Goal: Task Accomplishment & Management: Complete application form

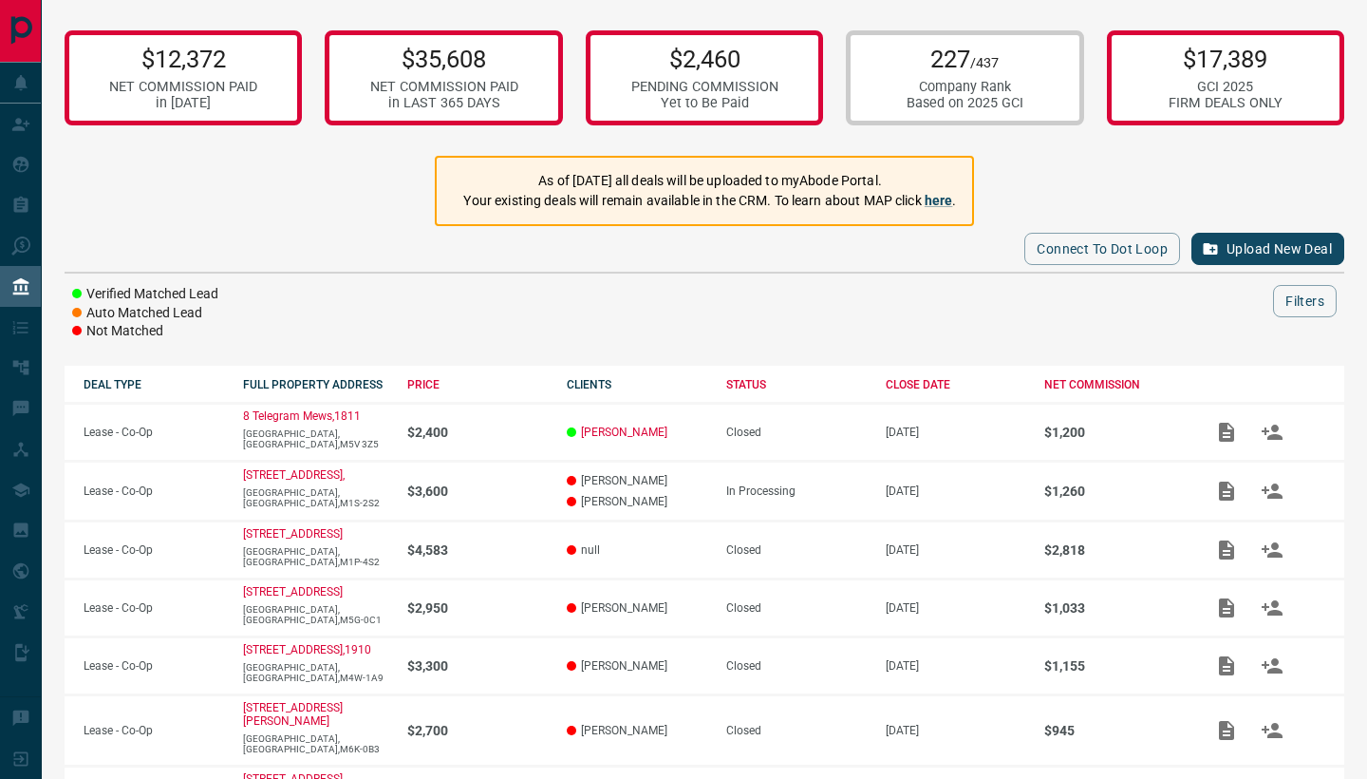
click at [1273, 248] on button "Upload New Deal" at bounding box center [1267, 249] width 153 height 32
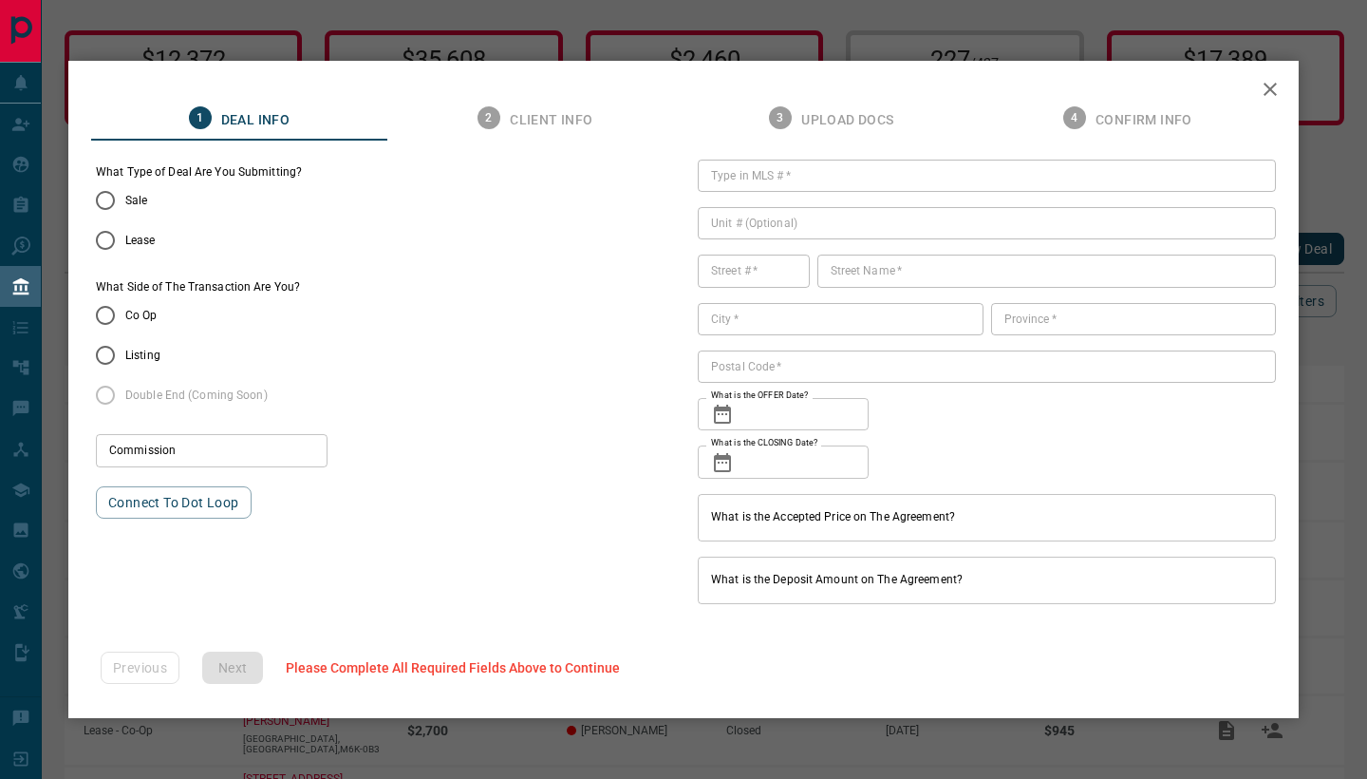
type input "***"
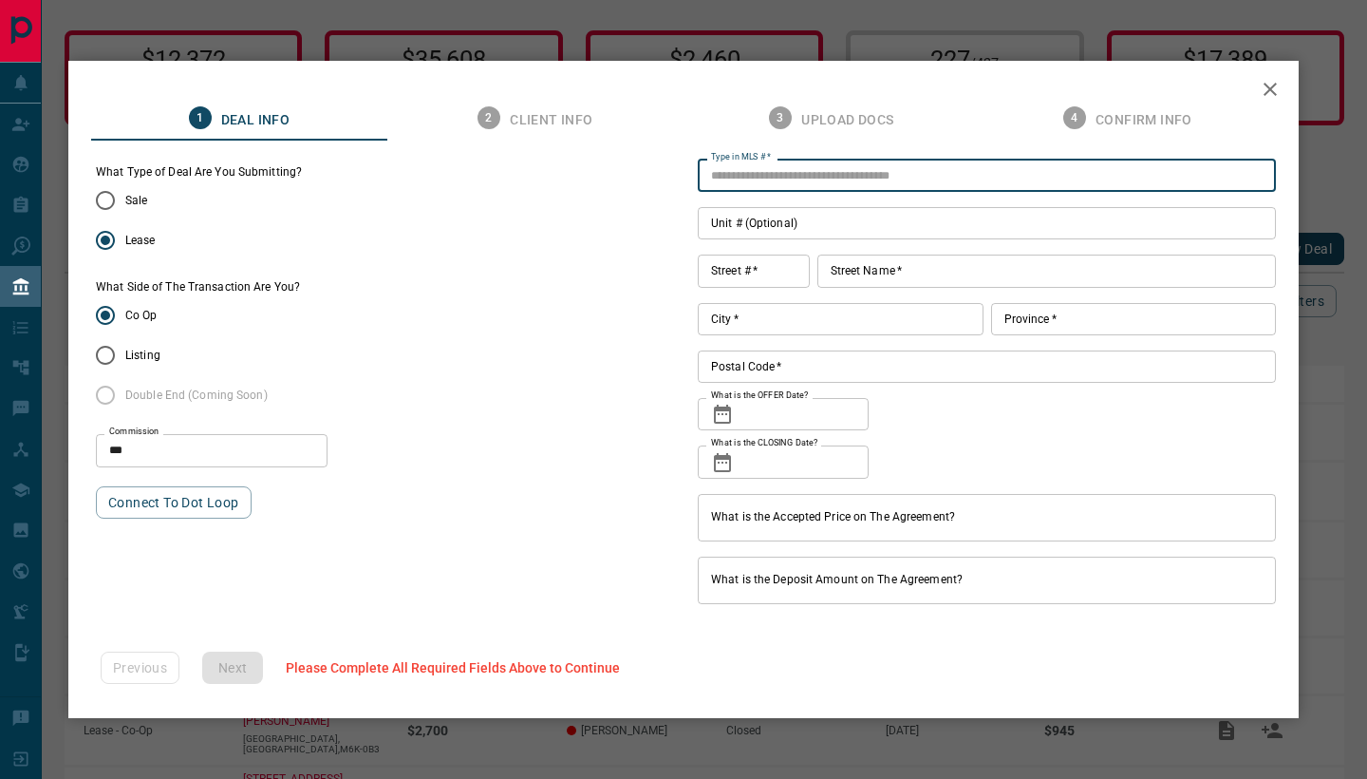
click at [767, 167] on input "Type in MLS #   *" at bounding box center [987, 175] width 578 height 32
type input "*********"
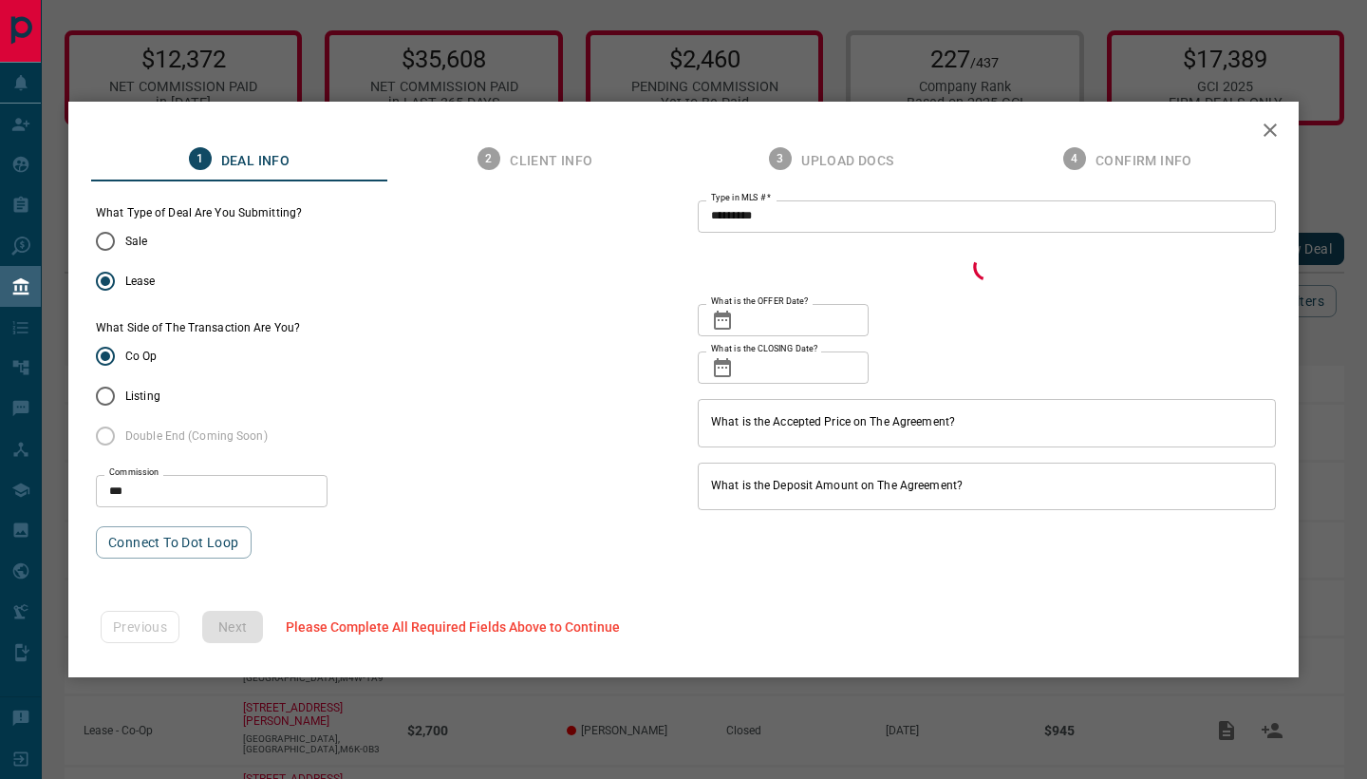
click at [478, 280] on div "What Type of Deal Are You Submitting? Sale Lease What Side of The Transaction A…" at bounding box center [385, 382] width 578 height 354
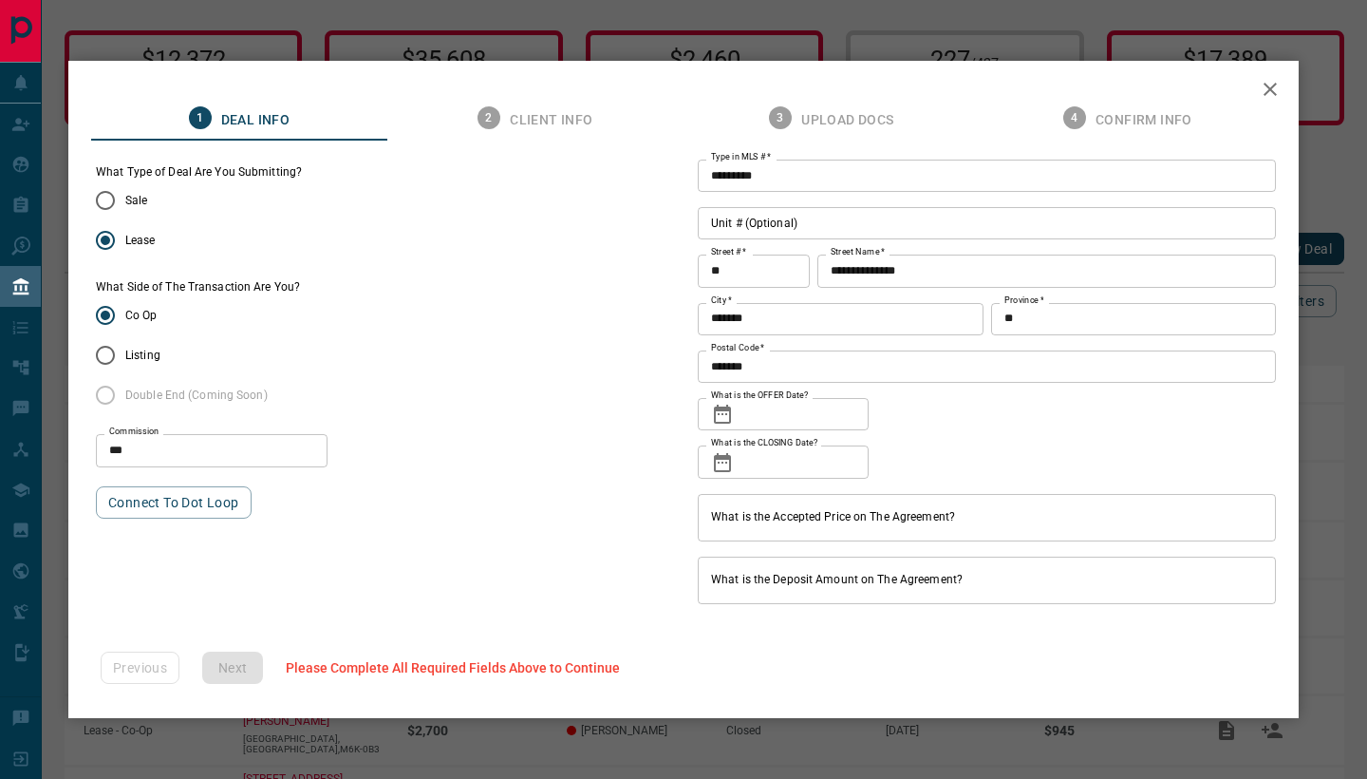
click at [725, 414] on icon at bounding box center [722, 413] width 17 height 19
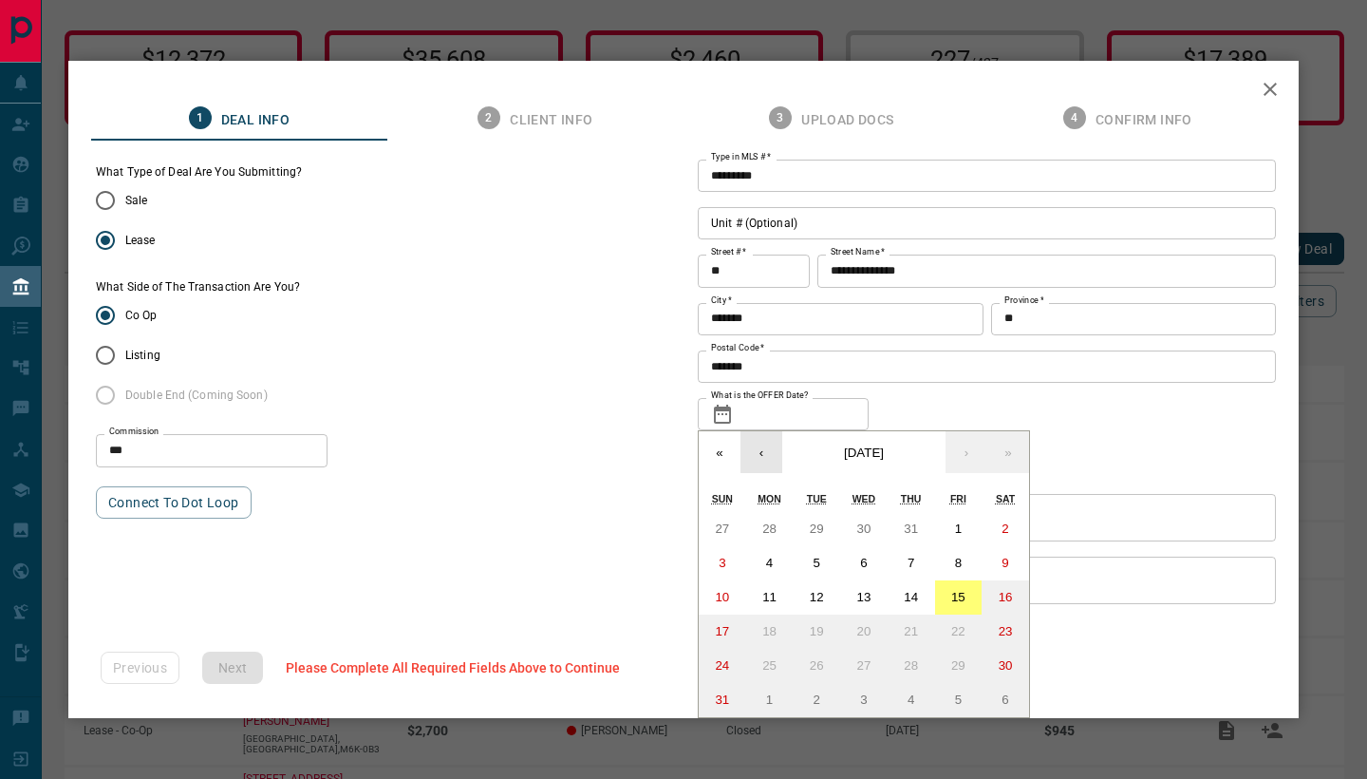
click at [760, 469] on button "‹" at bounding box center [762, 452] width 42 height 42
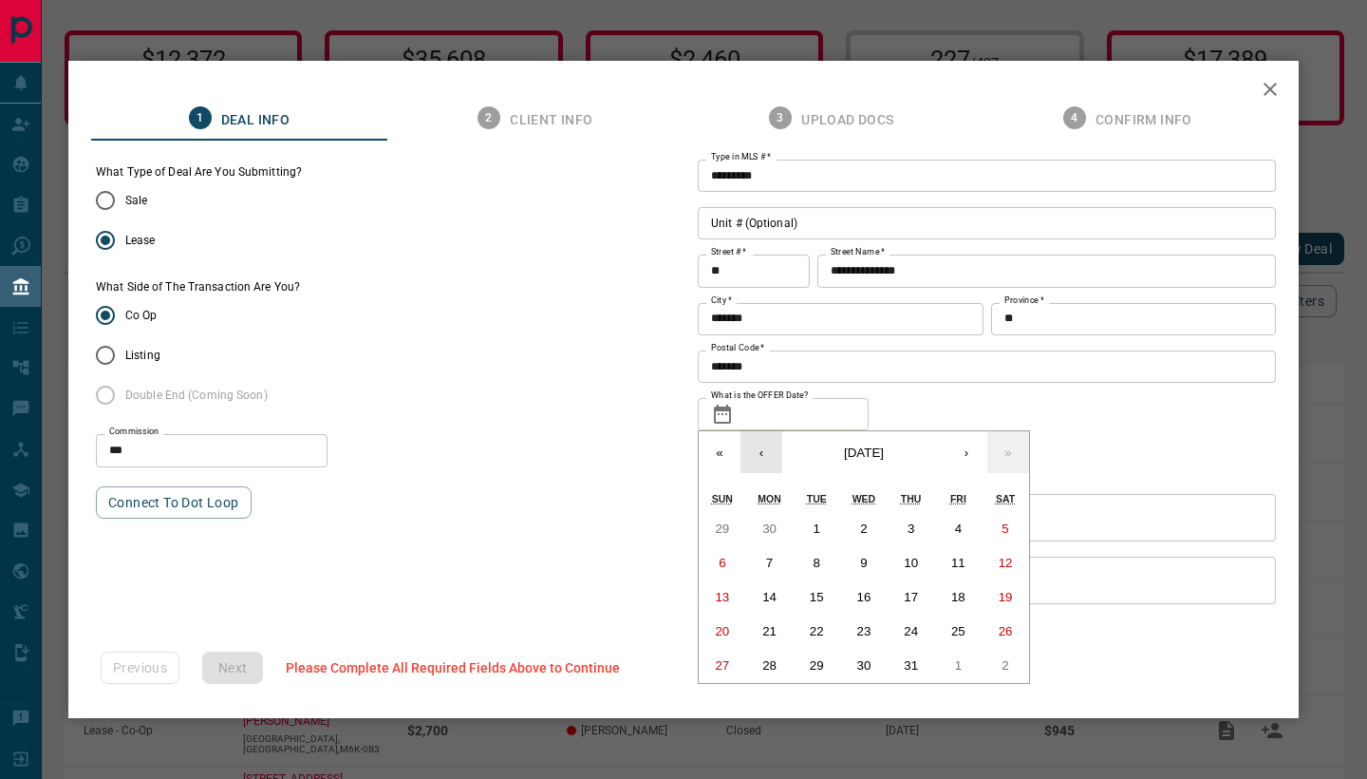
click at [760, 469] on button "‹" at bounding box center [762, 452] width 42 height 42
click at [914, 592] on abbr "17" at bounding box center [911, 597] width 14 height 14
type input "**********"
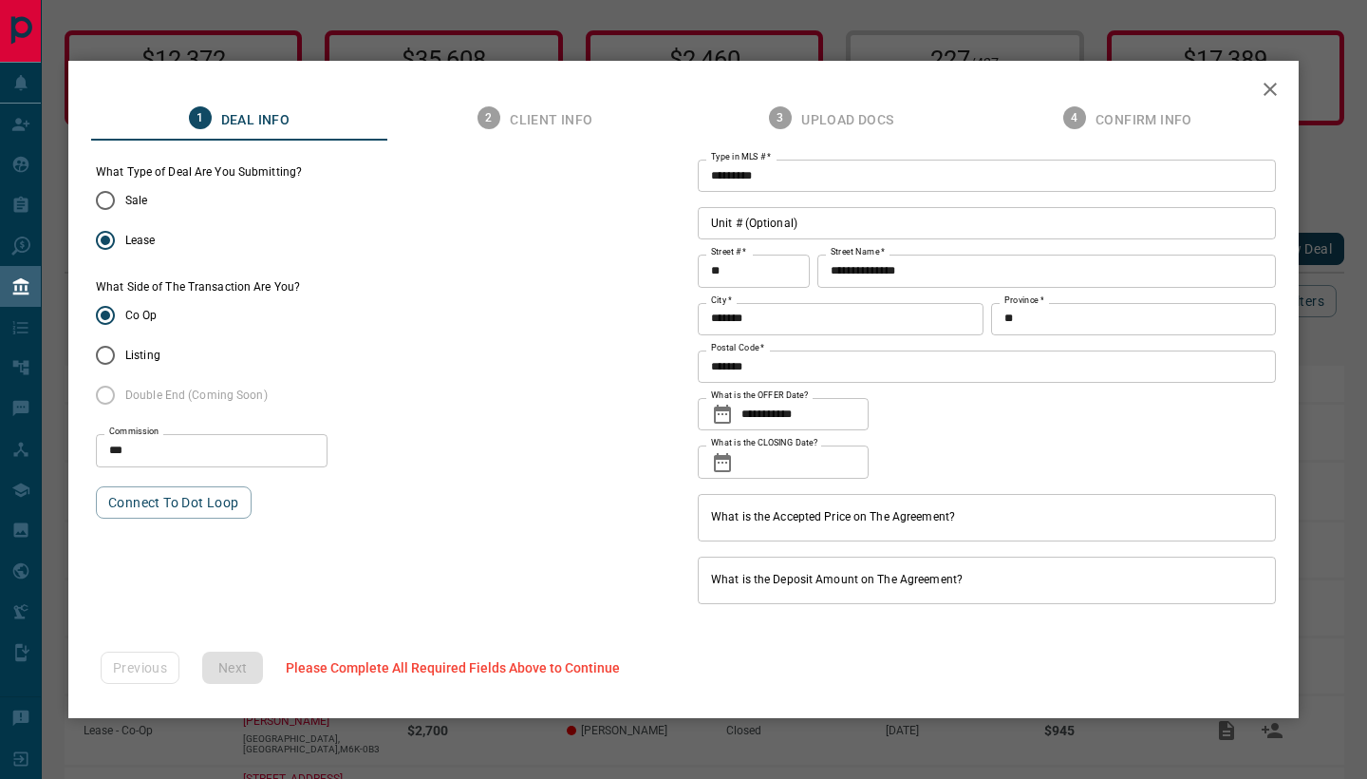
click at [721, 460] on icon at bounding box center [722, 462] width 23 height 23
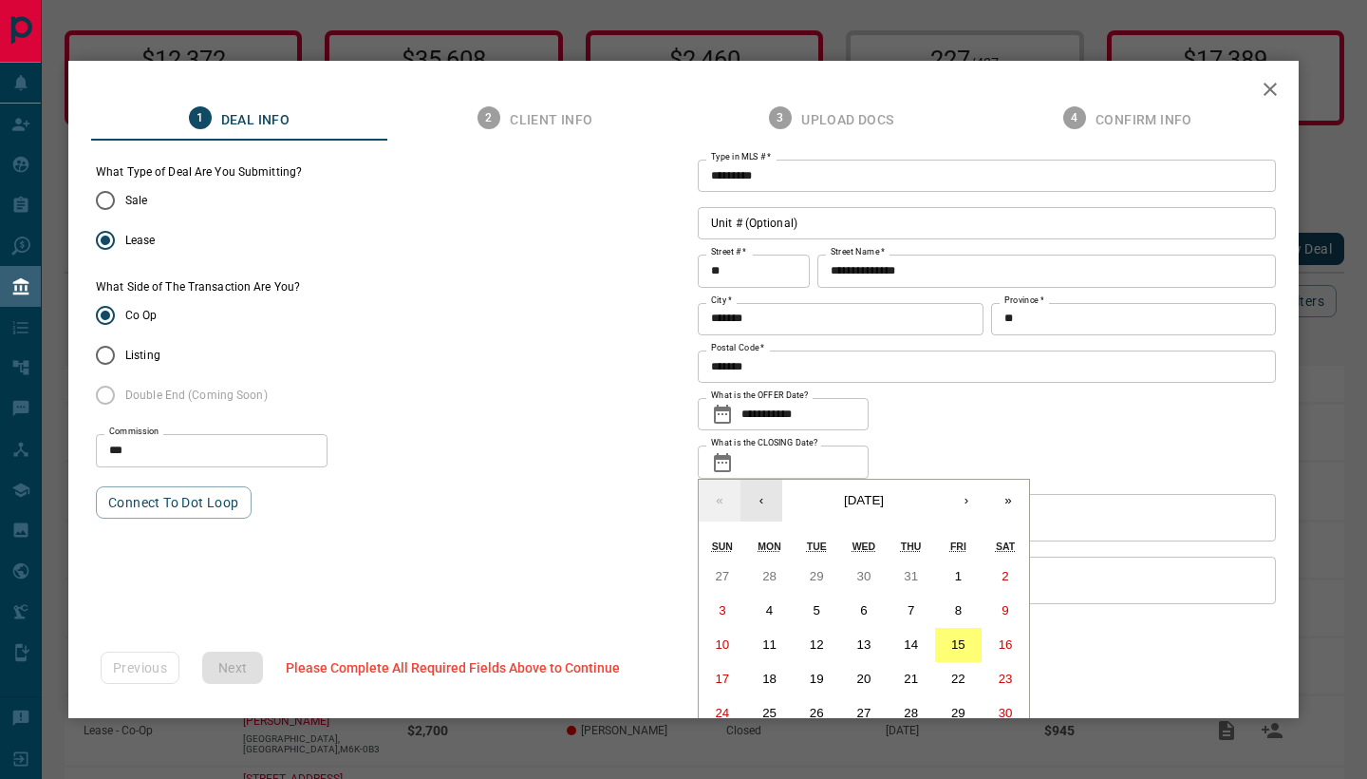
click at [766, 500] on button "‹" at bounding box center [762, 500] width 42 height 42
click at [932, 574] on button "1" at bounding box center [911, 576] width 47 height 34
type input "**********"
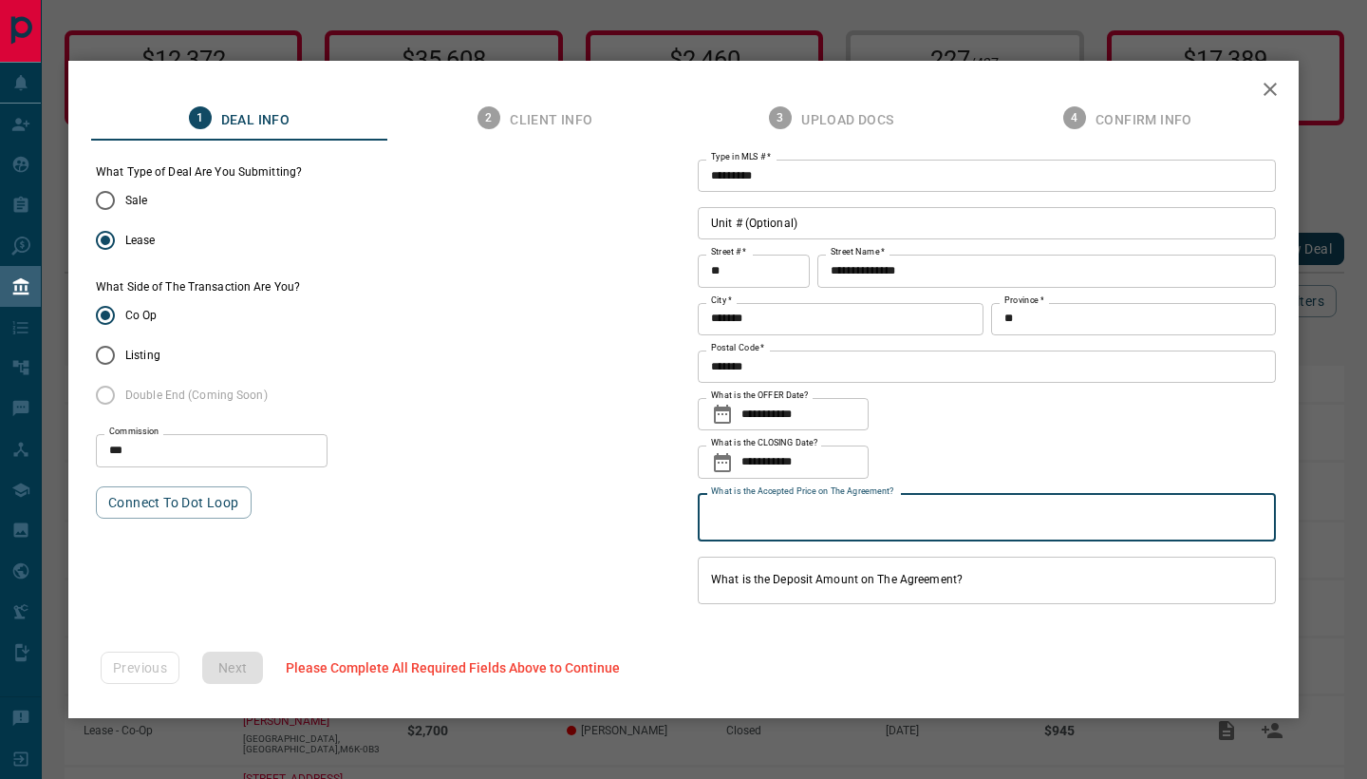
click at [900, 515] on input "What is the Accepted Price on The Agreement?" at bounding box center [987, 517] width 578 height 47
type input "**********"
click at [797, 590] on input "What is the Deposit Amount on The Agreement?" at bounding box center [987, 579] width 578 height 47
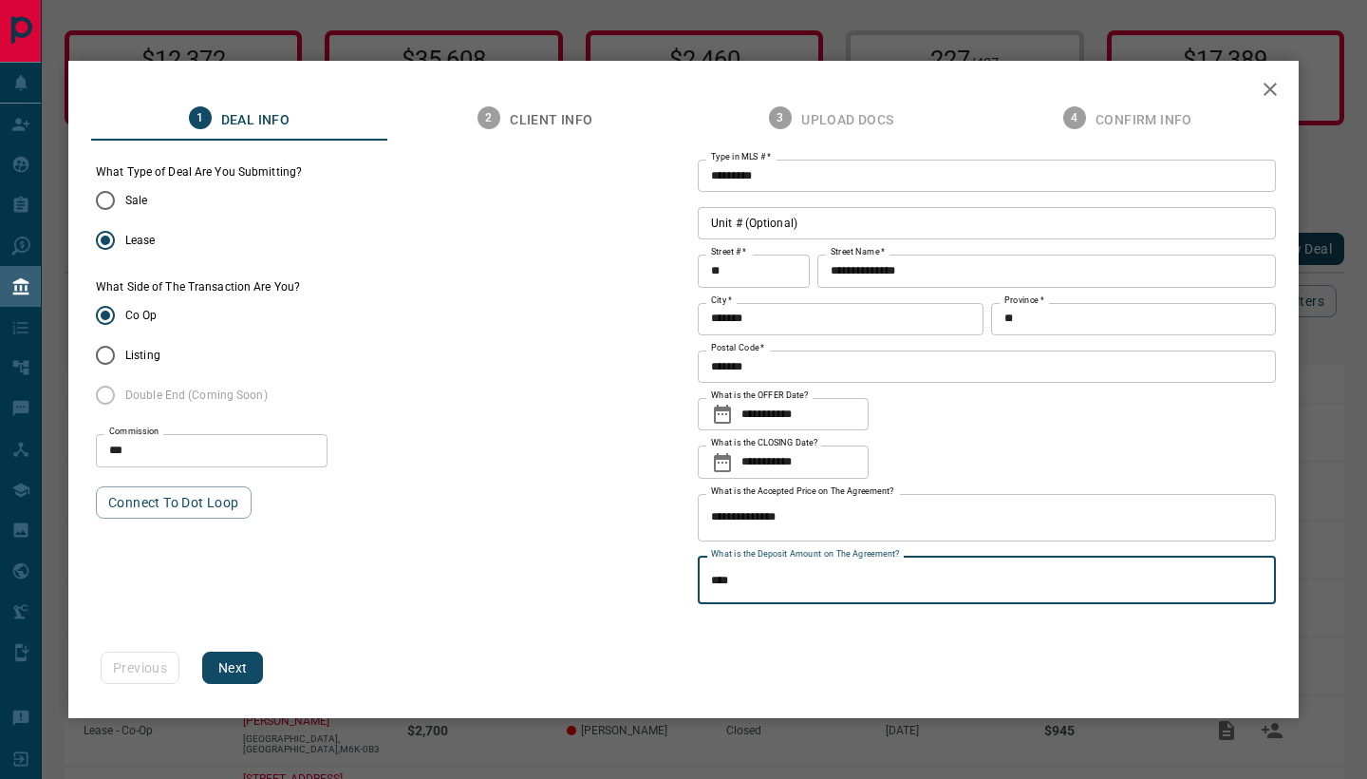
type input "******"
click at [228, 670] on button "Next" at bounding box center [232, 667] width 61 height 32
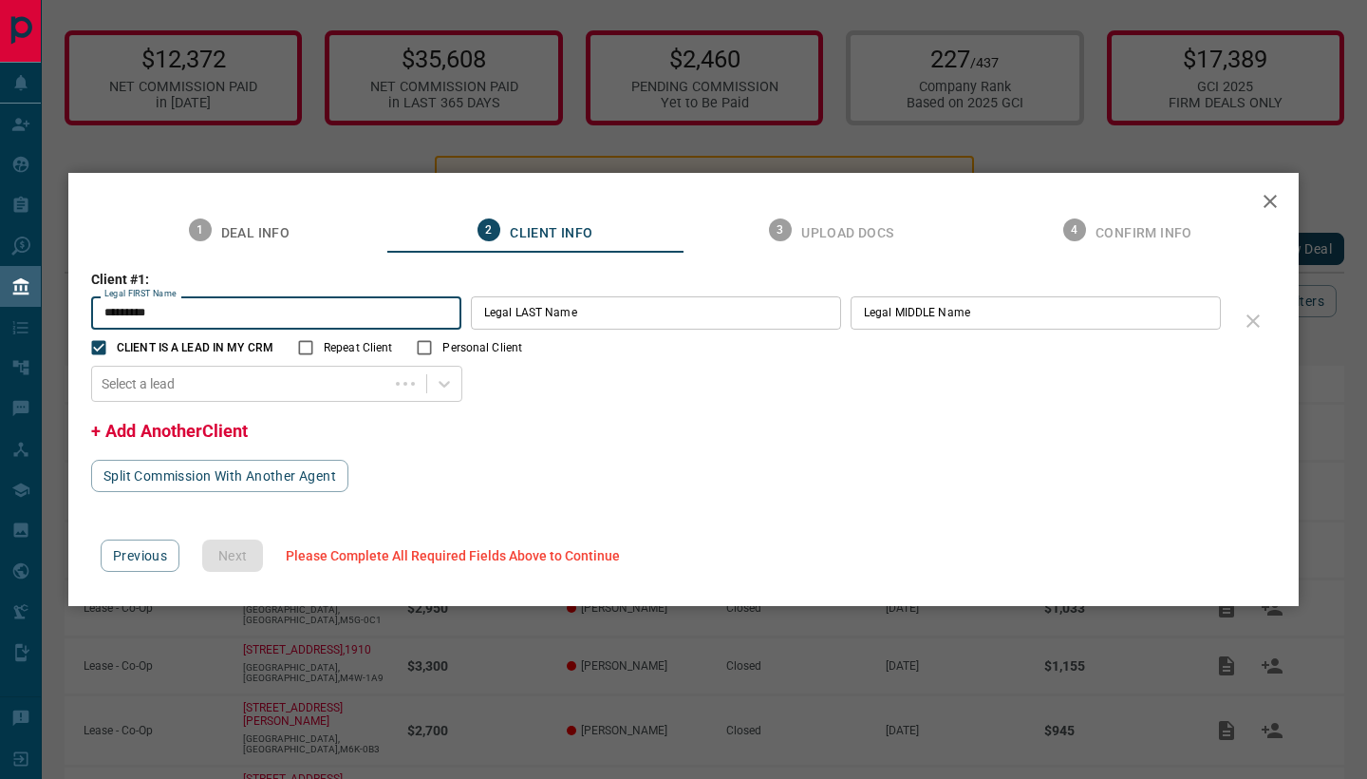
type input "*********"
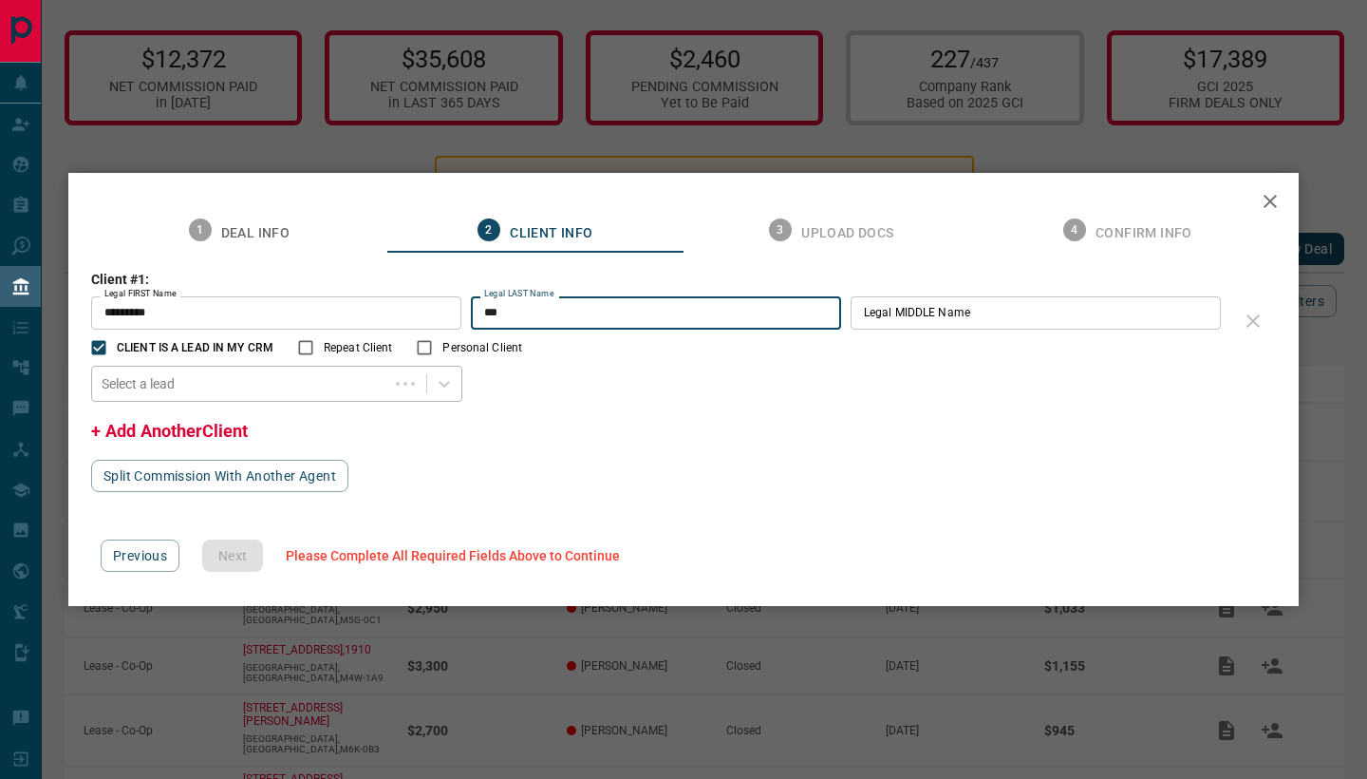
type input "***"
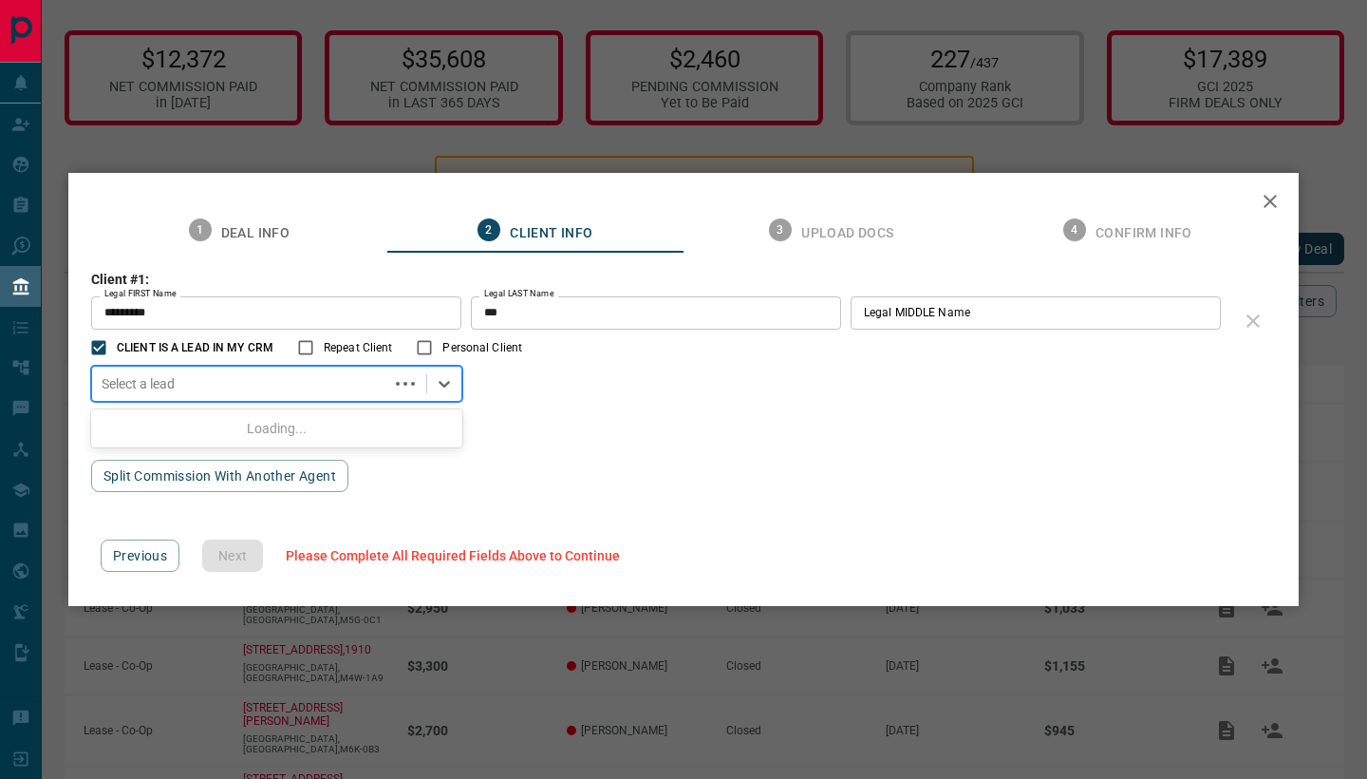
click at [170, 380] on div "Select a lead" at bounding box center [240, 383] width 277 height 15
type input "******"
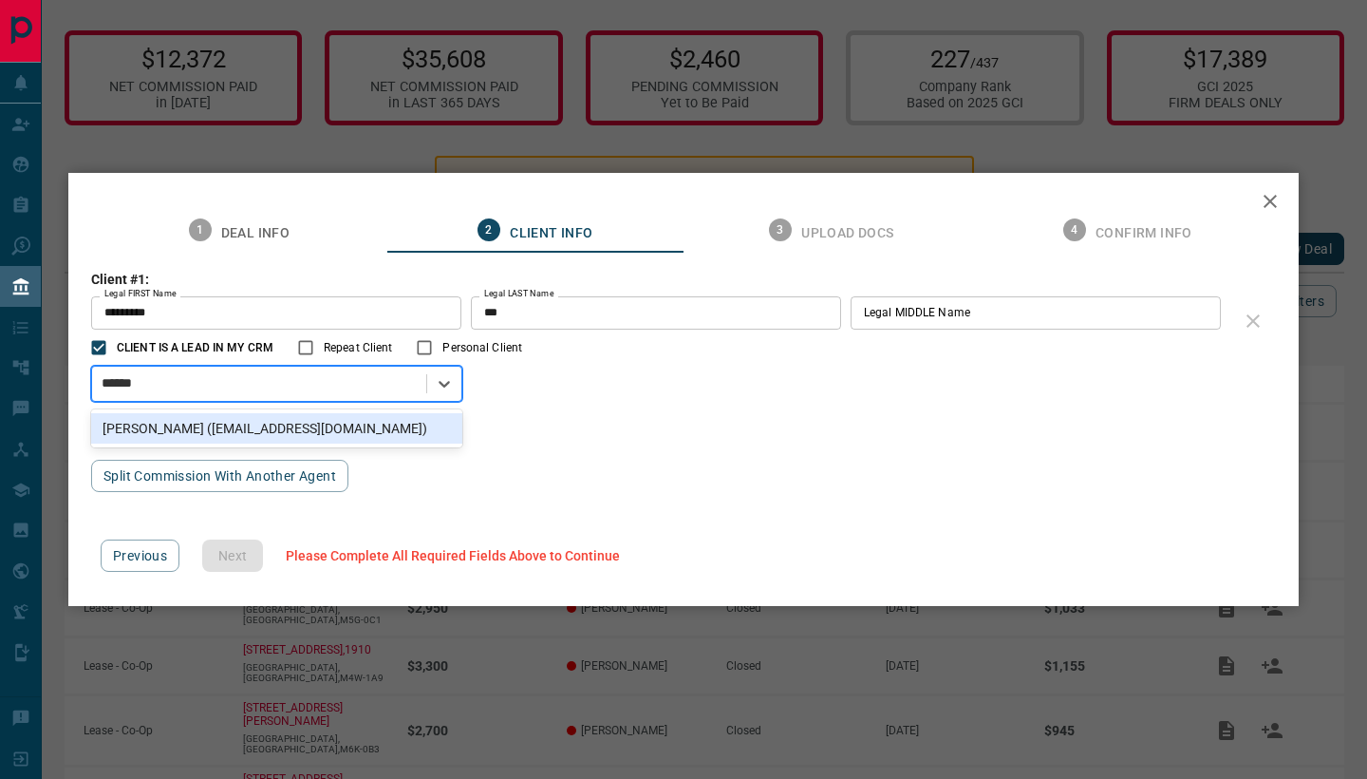
click at [160, 422] on div "[PERSON_NAME] ([EMAIL_ADDRESS][DOMAIN_NAME])" at bounding box center [276, 428] width 371 height 30
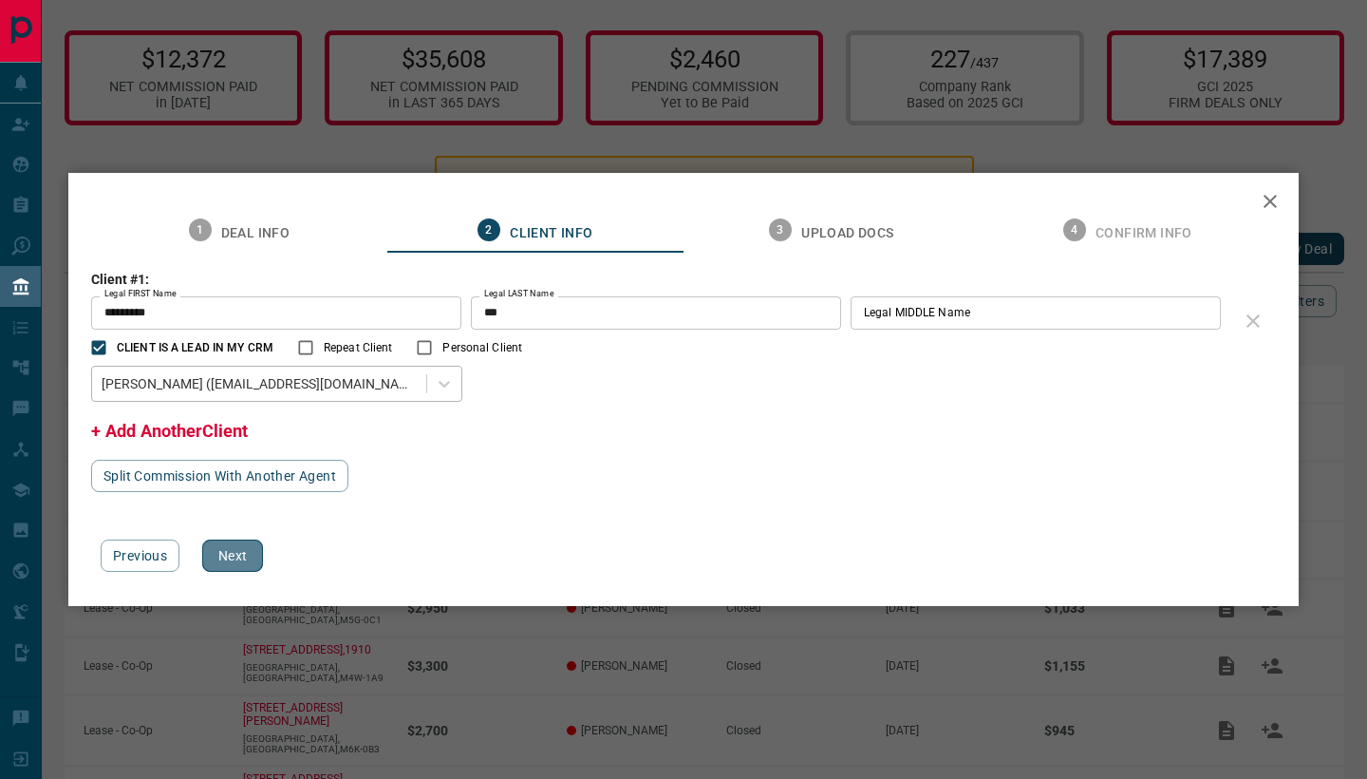
click at [237, 553] on button "Next" at bounding box center [232, 555] width 61 height 32
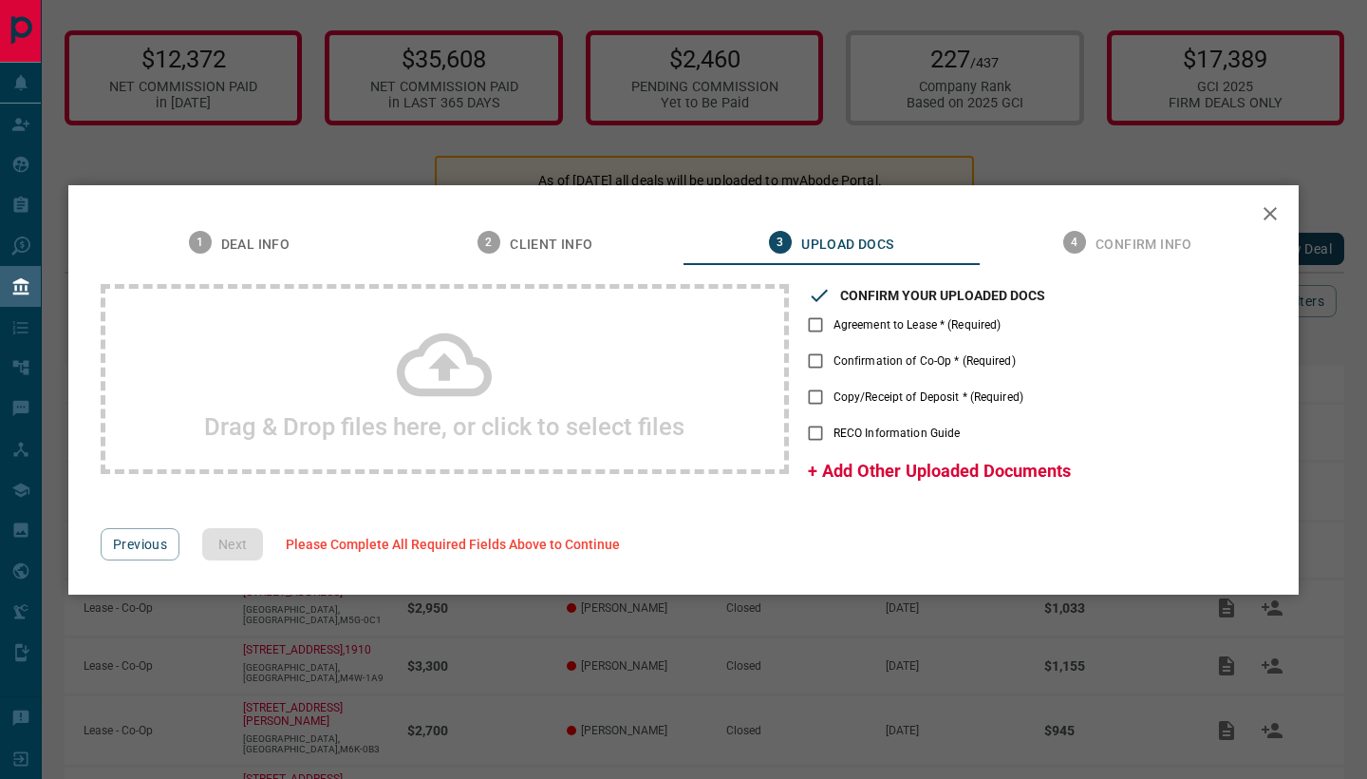
click at [889, 331] on span "Agreement to Lease * (Required)" at bounding box center [918, 324] width 168 height 17
click at [882, 354] on span "Confirmation of Co-Op * (Required)" at bounding box center [925, 360] width 182 height 17
click at [878, 382] on label "Copy/Receipt of Deposit * (Required)" at bounding box center [910, 397] width 226 height 36
click at [568, 334] on div "Drag & Drop files here, or click to select files" at bounding box center [445, 379] width 688 height 190
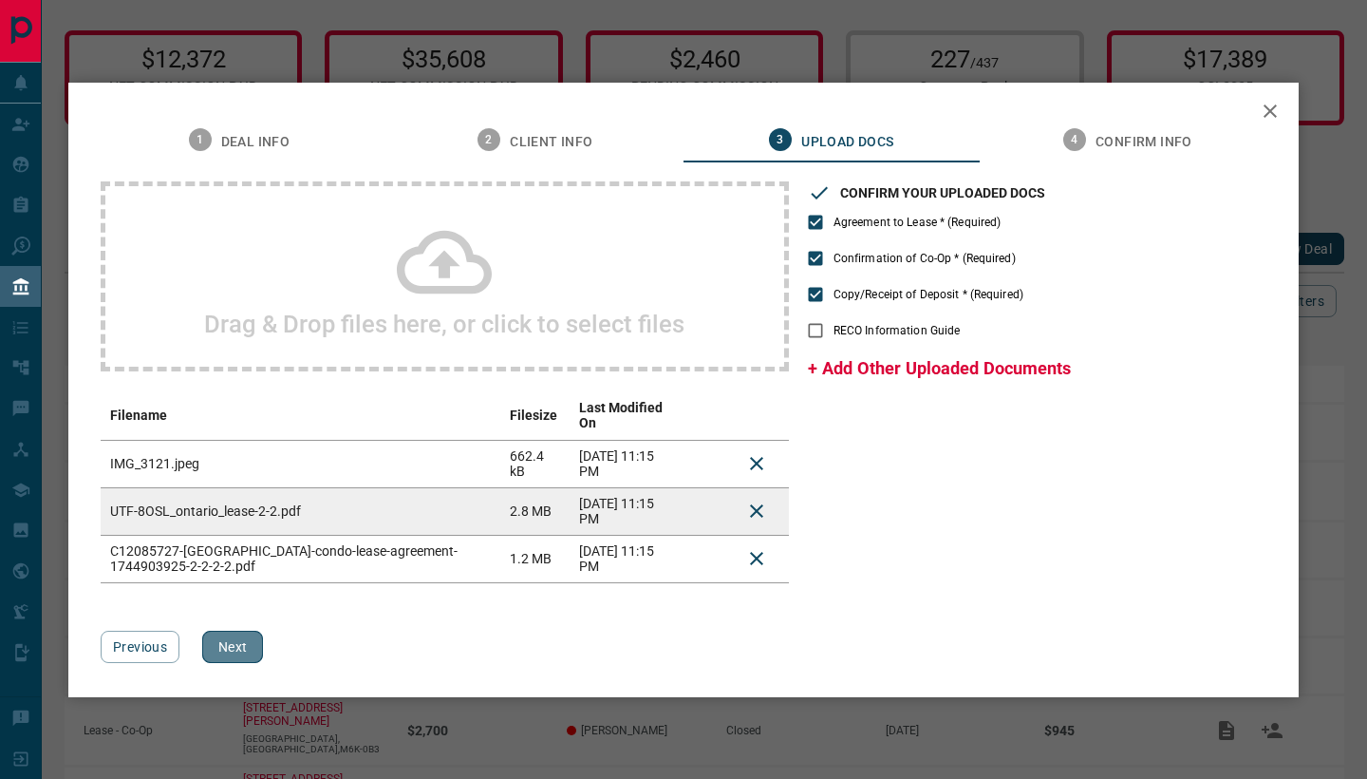
click at [230, 642] on button "Next" at bounding box center [232, 646] width 61 height 32
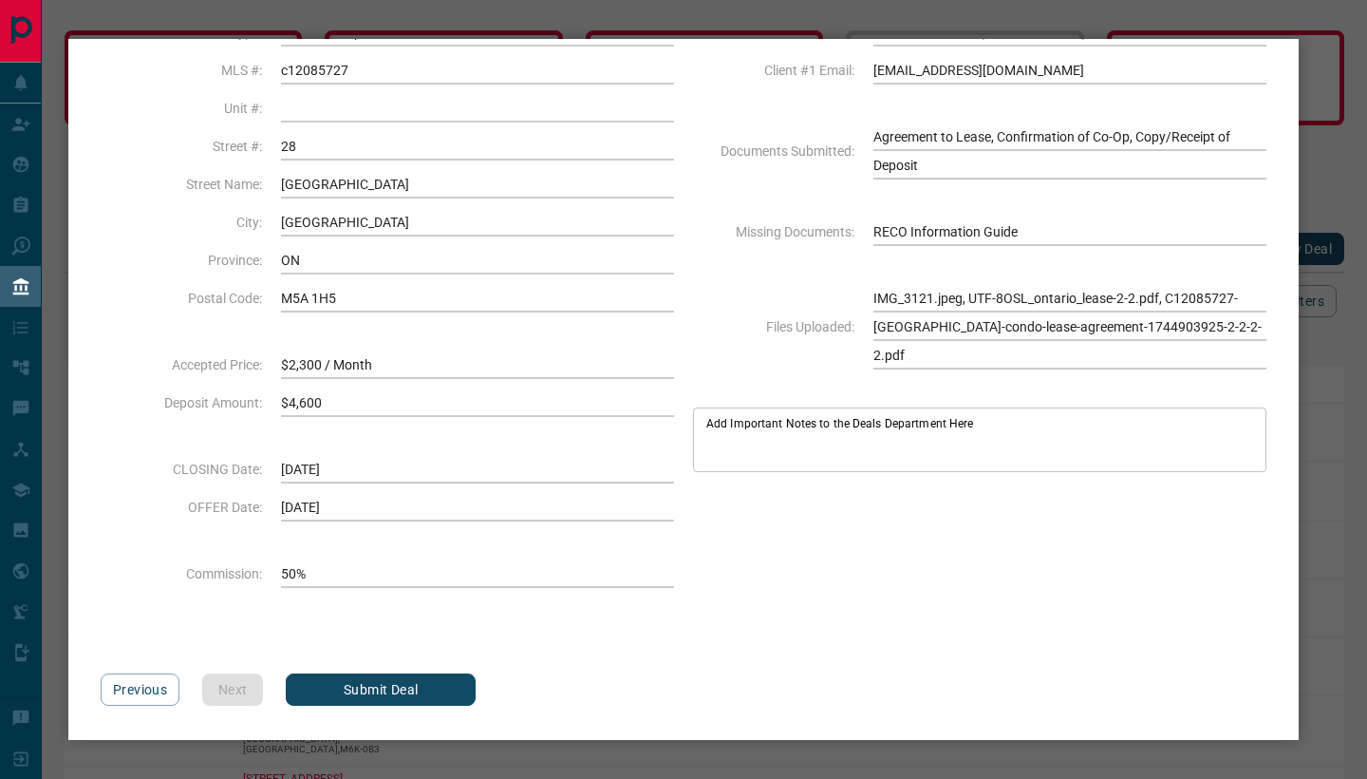
scroll to position [120, 0]
click at [386, 705] on div "1 Deal Info 2 Client Info 3 Upload Docs 4 Confirm Info Deal Type Lease - Co Op …" at bounding box center [683, 389] width 1230 height 701
click at [400, 685] on button "Submit Deal" at bounding box center [381, 689] width 190 height 32
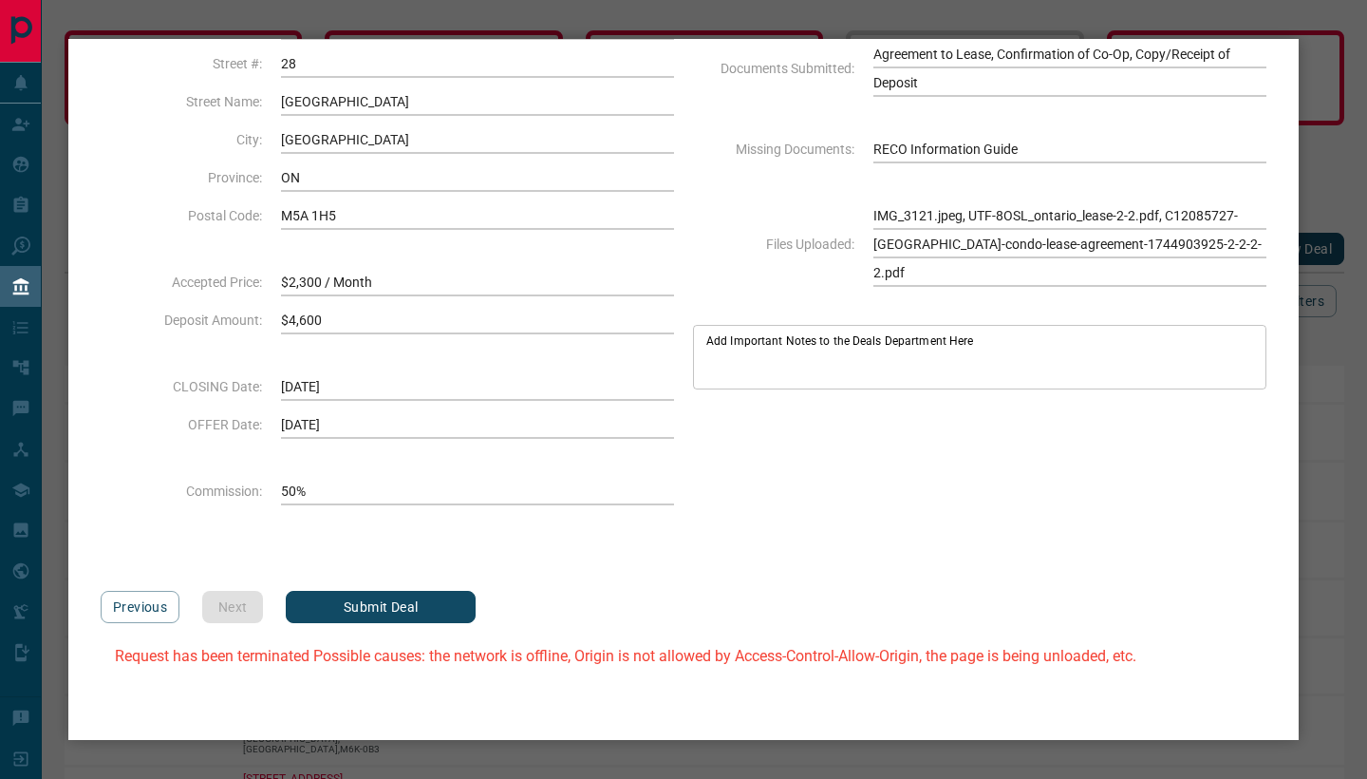
scroll to position [201, 0]
click at [146, 612] on button "Previous" at bounding box center [140, 607] width 79 height 32
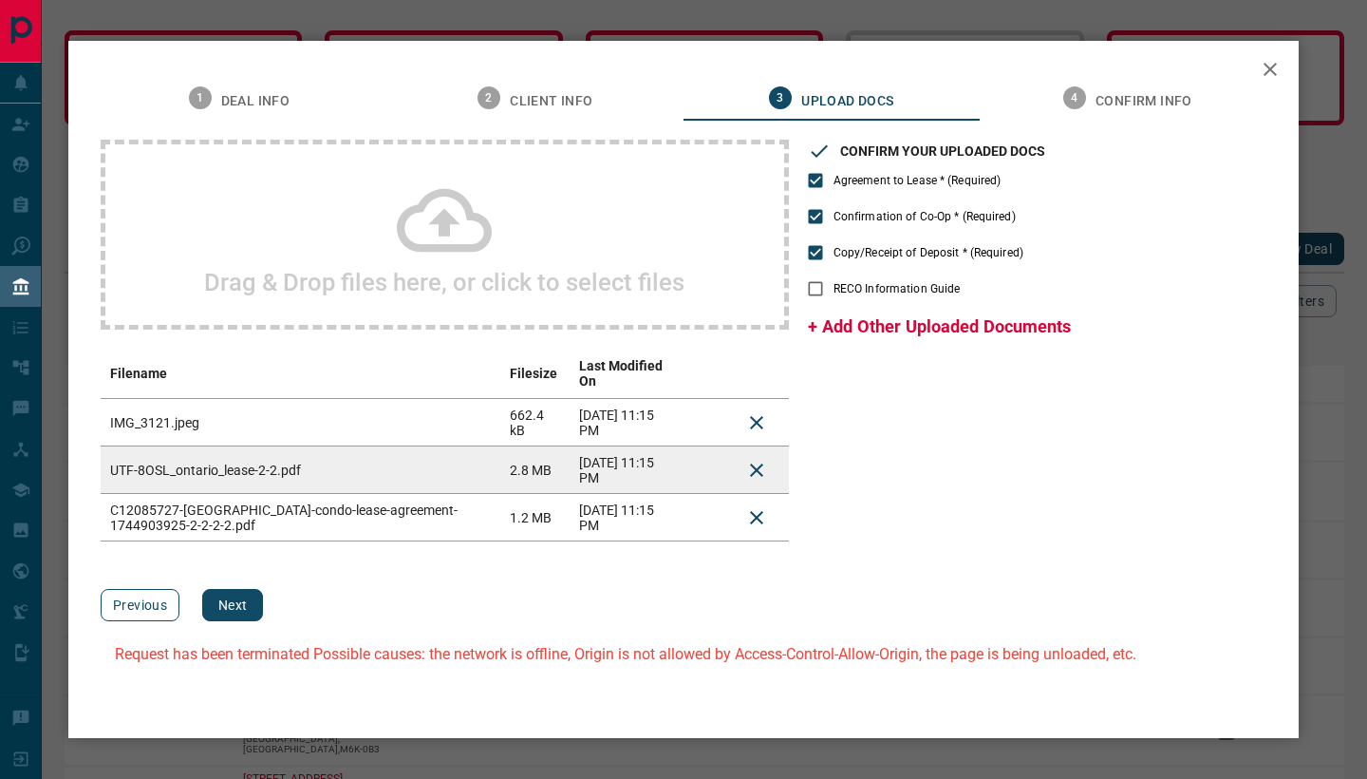
scroll to position [0, 0]
click at [228, 608] on button "Next" at bounding box center [232, 605] width 61 height 32
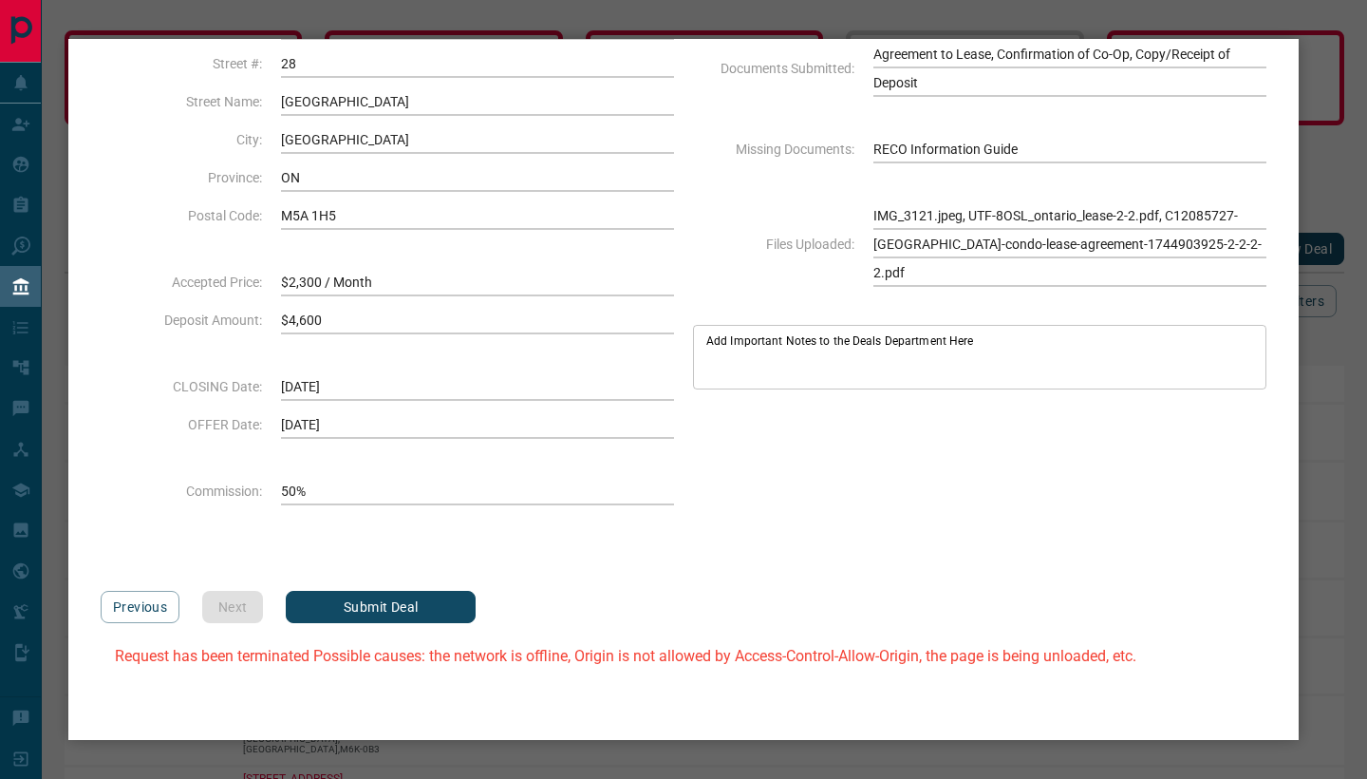
scroll to position [201, 0]
click at [374, 609] on button "Submit Deal" at bounding box center [381, 607] width 190 height 32
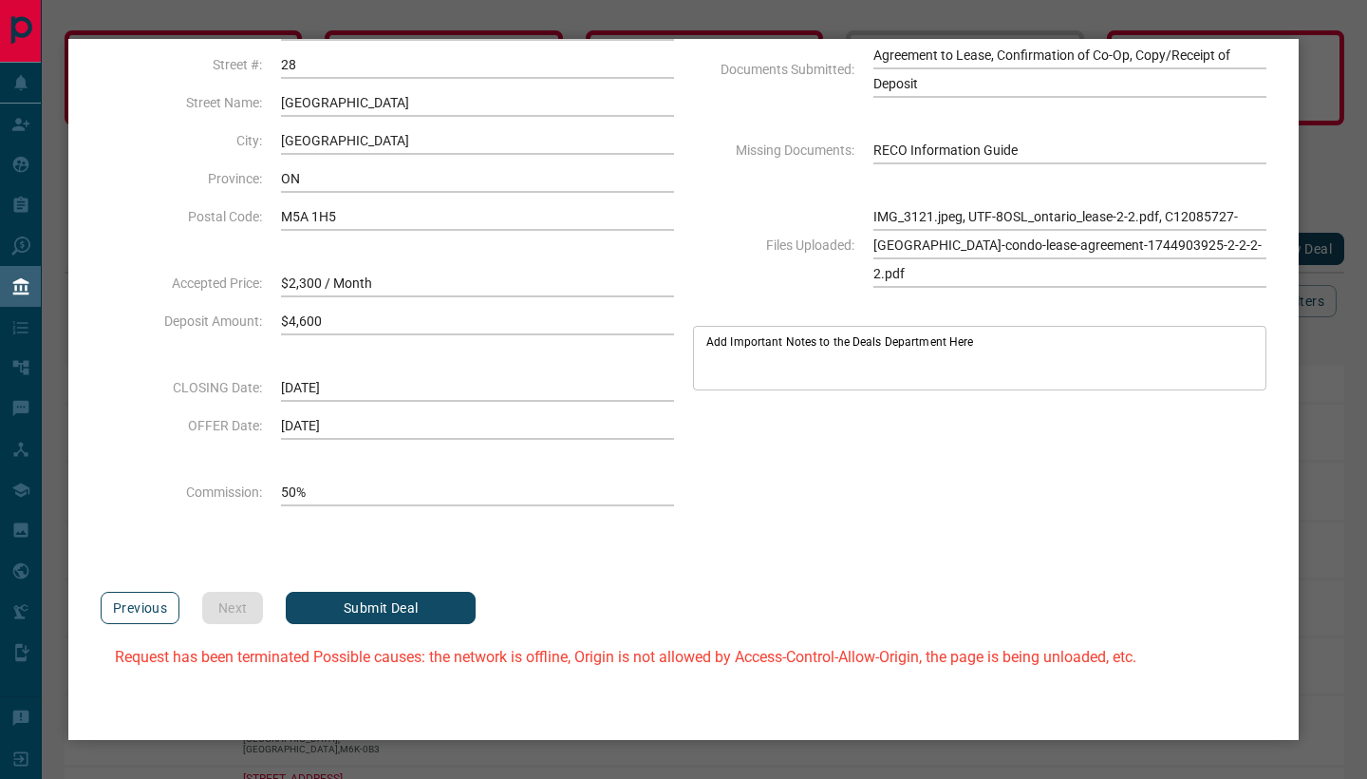
click at [122, 612] on button "Previous" at bounding box center [140, 607] width 79 height 32
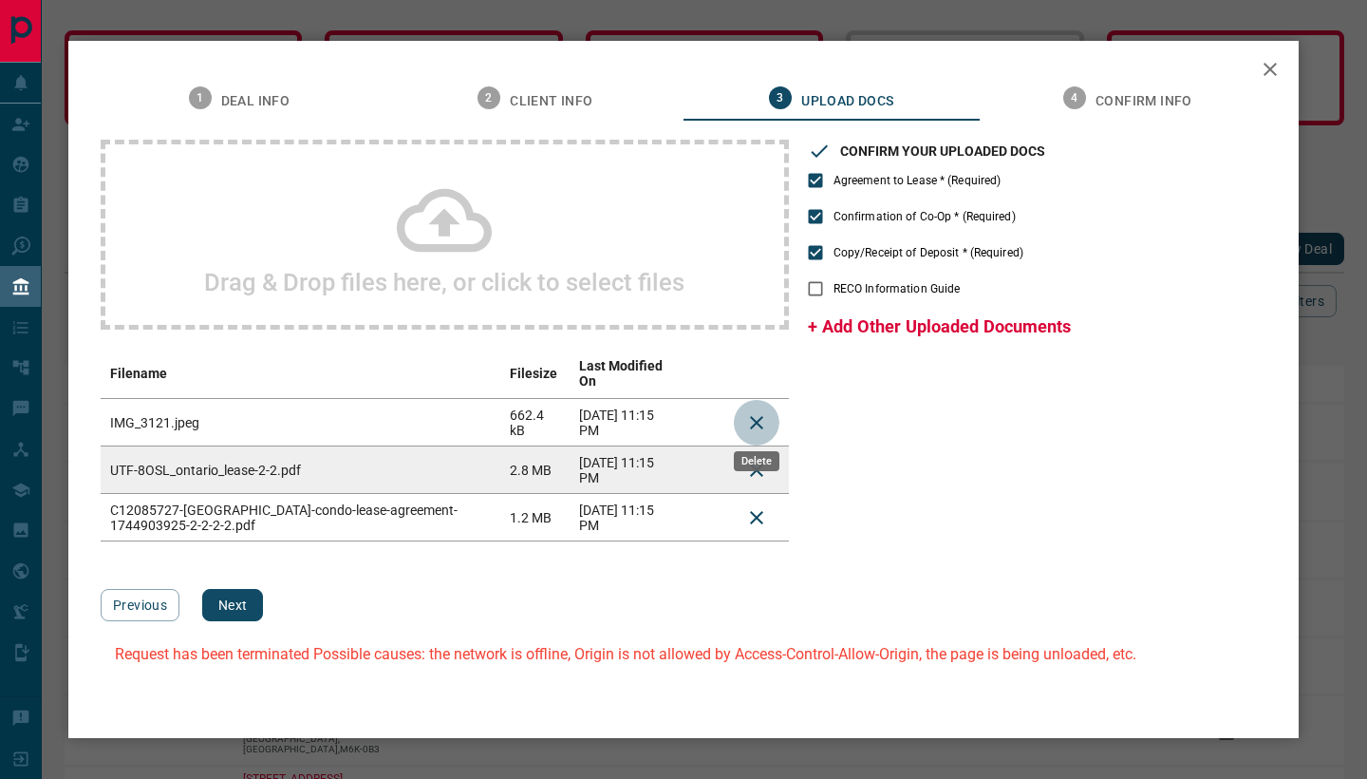
click at [761, 416] on icon "Delete" at bounding box center [756, 422] width 23 height 23
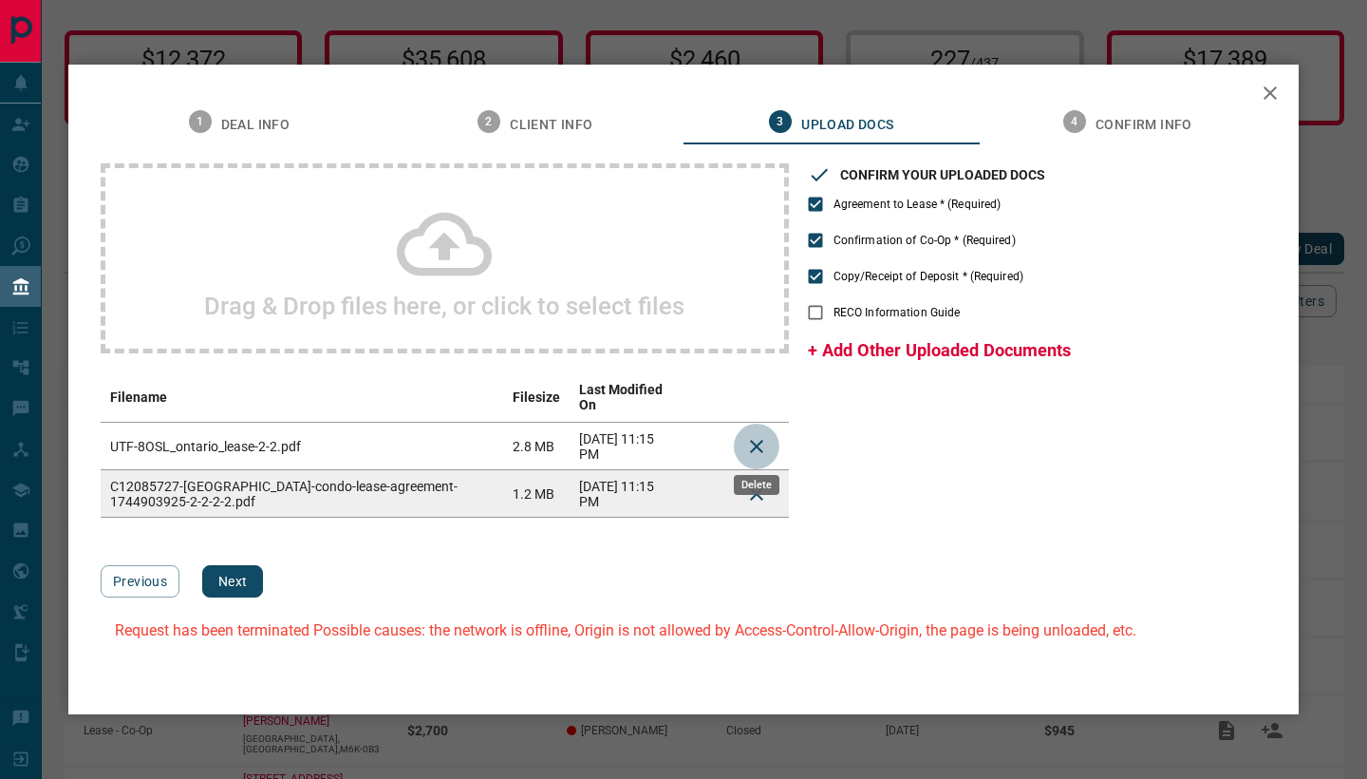
click at [753, 438] on icon "Delete" at bounding box center [756, 446] width 23 height 23
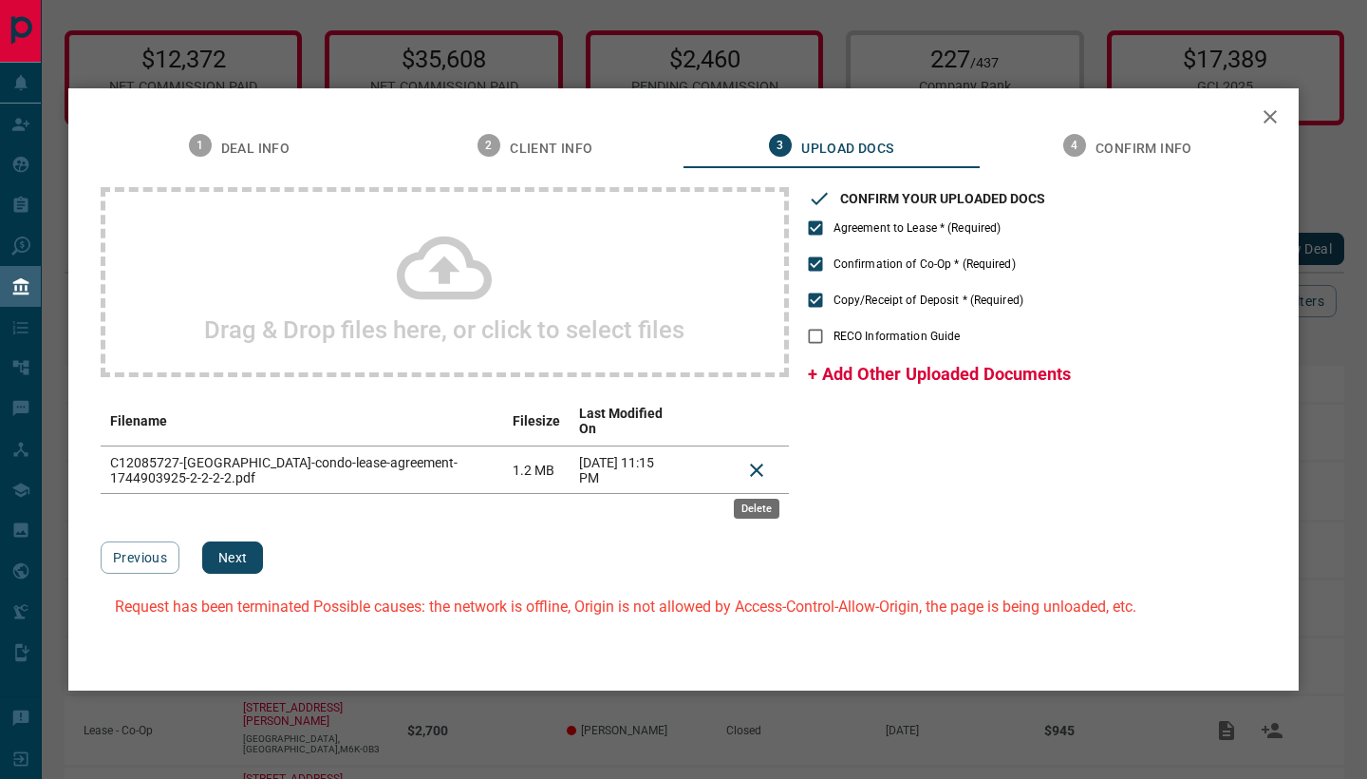
click at [753, 459] on icon "Delete" at bounding box center [756, 470] width 23 height 23
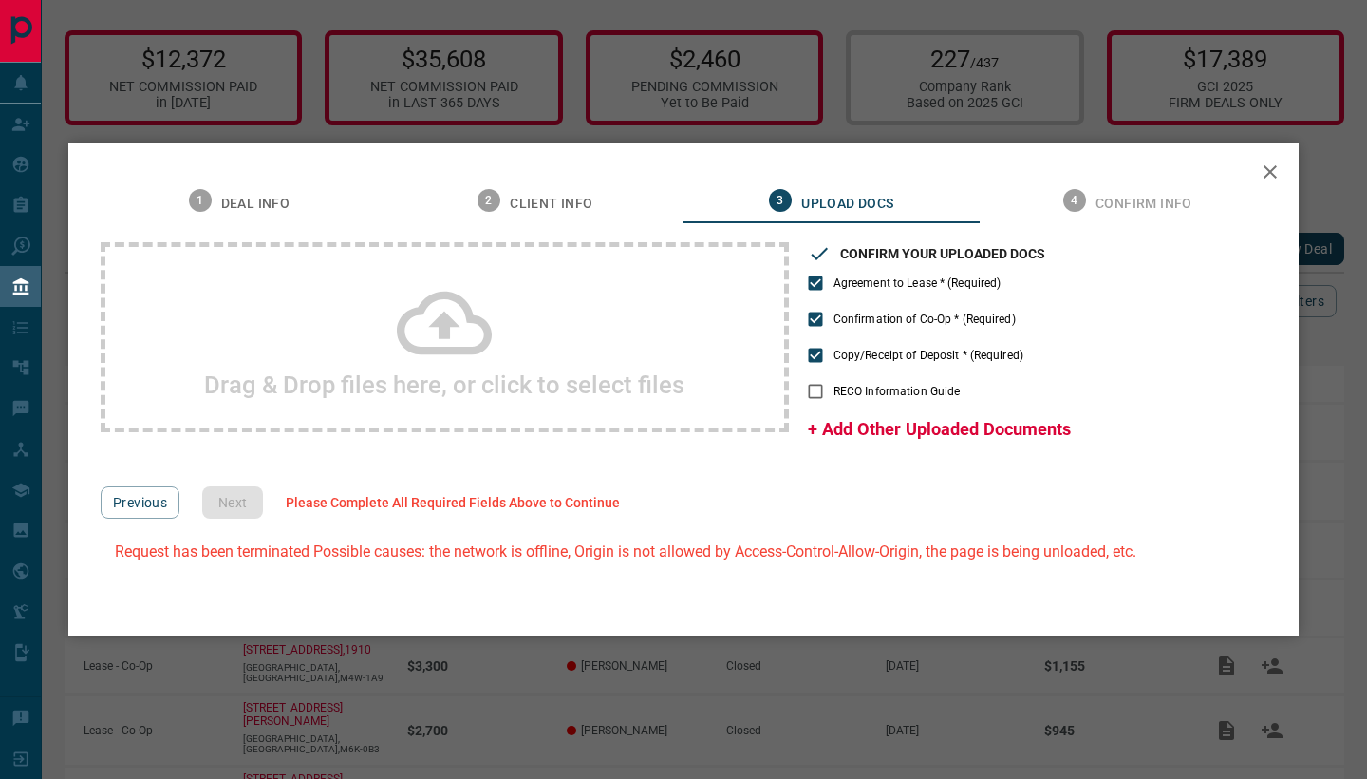
click at [571, 347] on div "Drag & Drop files here, or click to select files" at bounding box center [445, 337] width 688 height 190
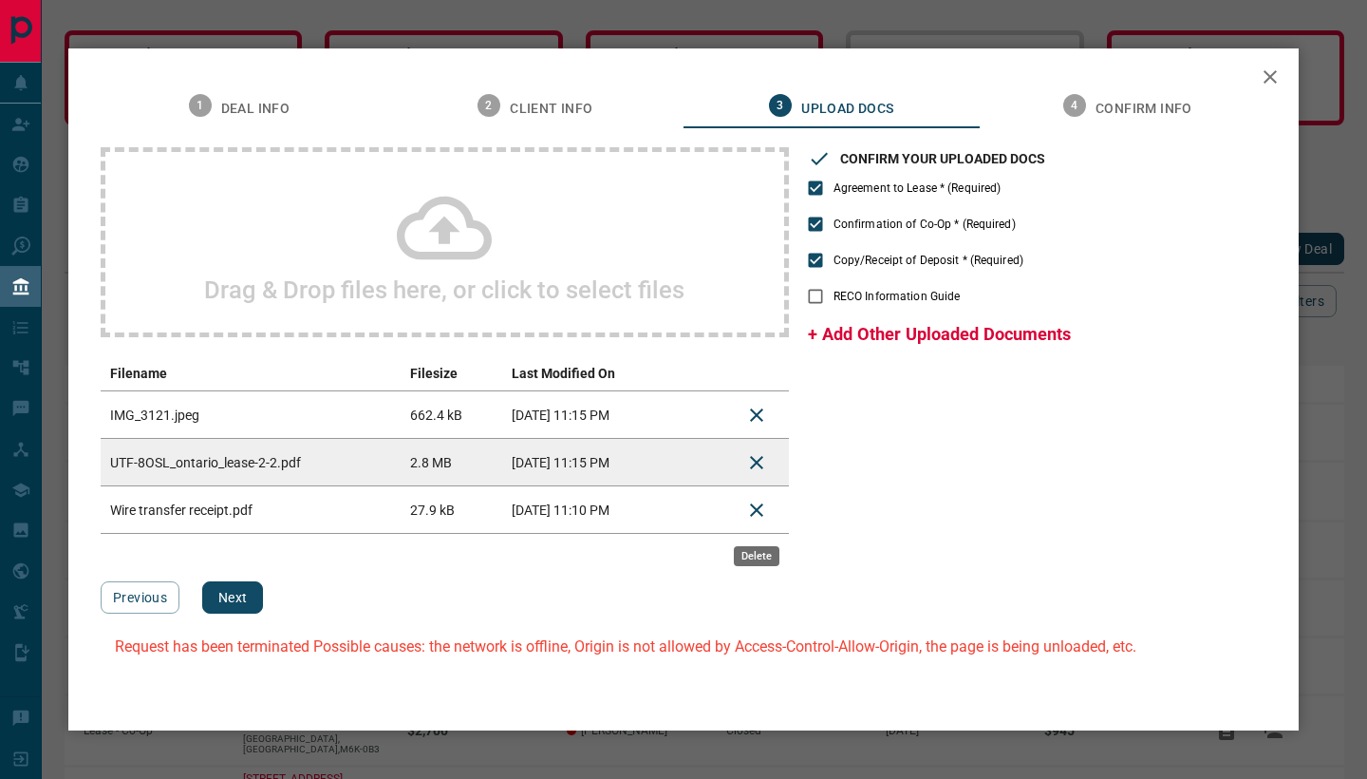
click at [759, 512] on icon "Delete" at bounding box center [756, 509] width 13 height 13
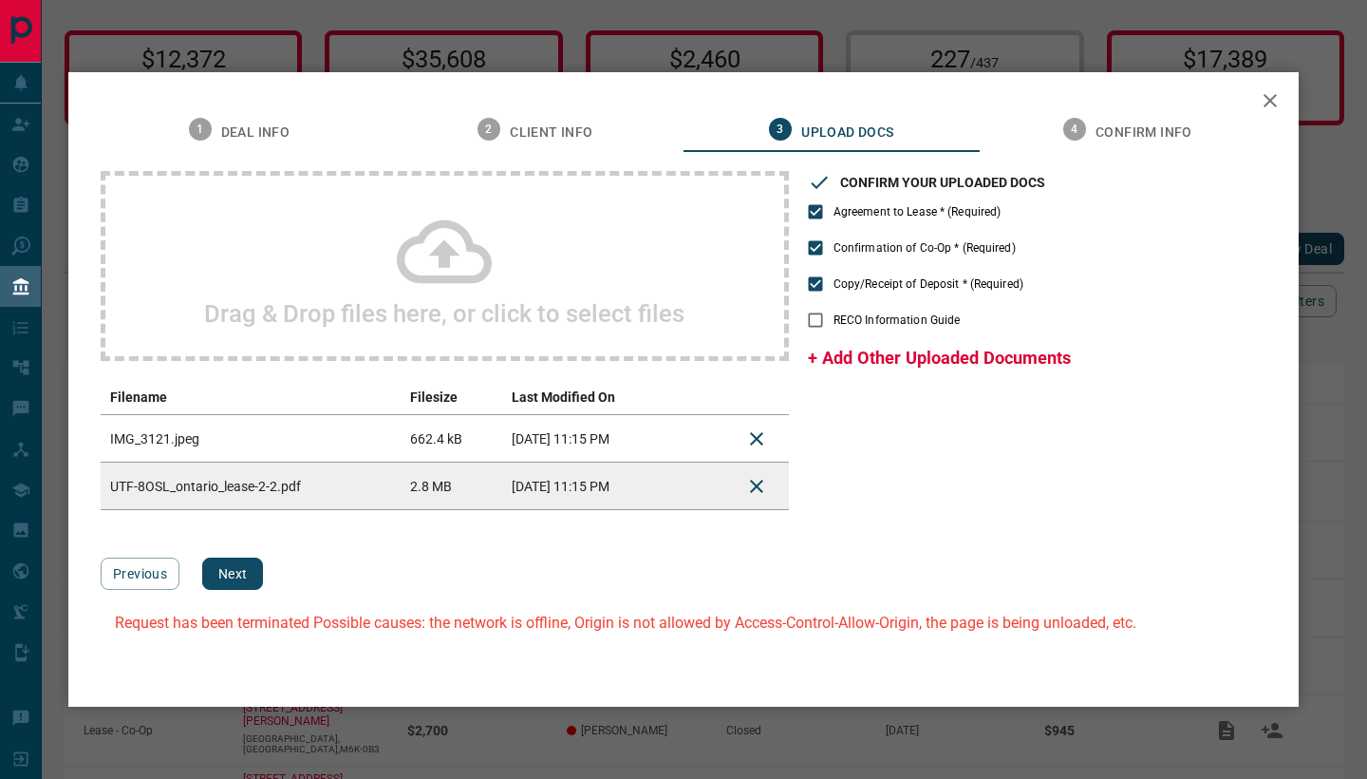
click at [390, 291] on div "Drag & Drop files here, or click to select files" at bounding box center [445, 266] width 688 height 190
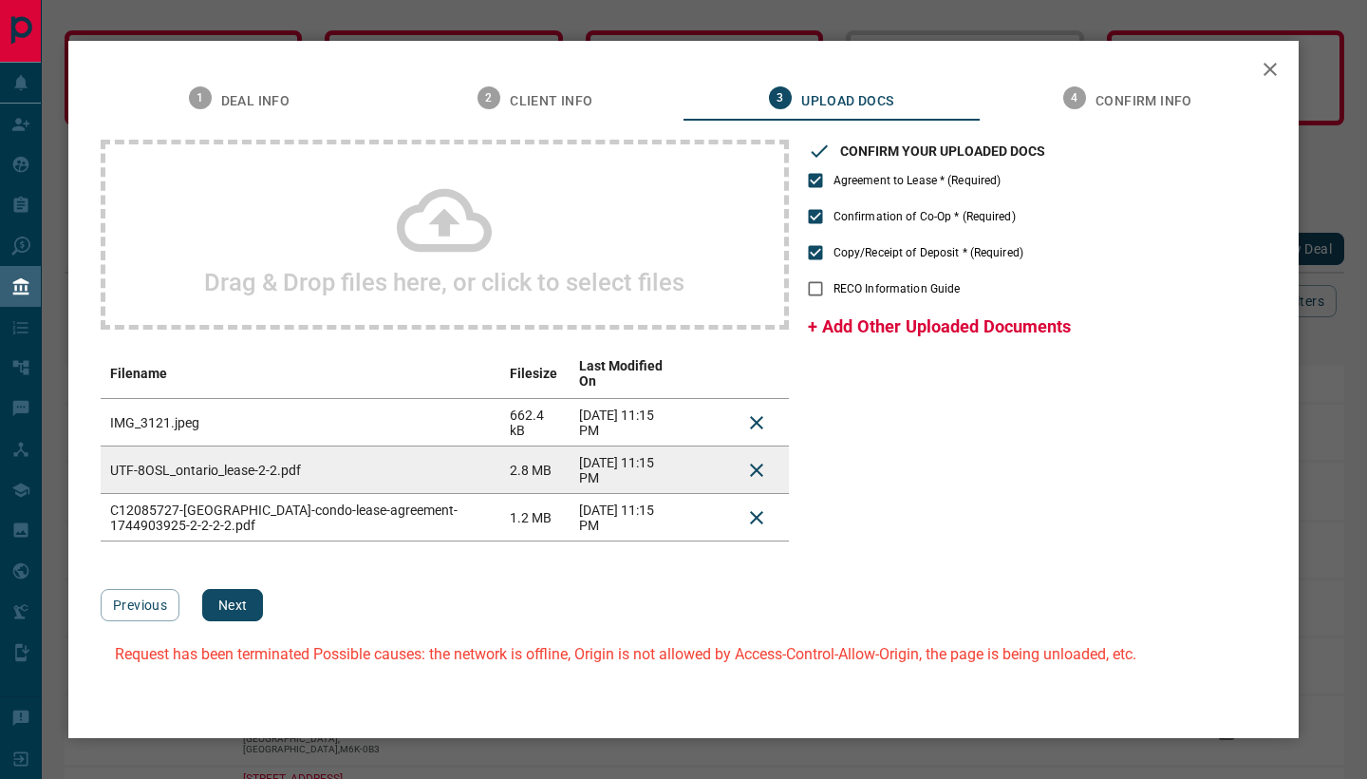
click at [231, 596] on button "Next" at bounding box center [232, 605] width 61 height 32
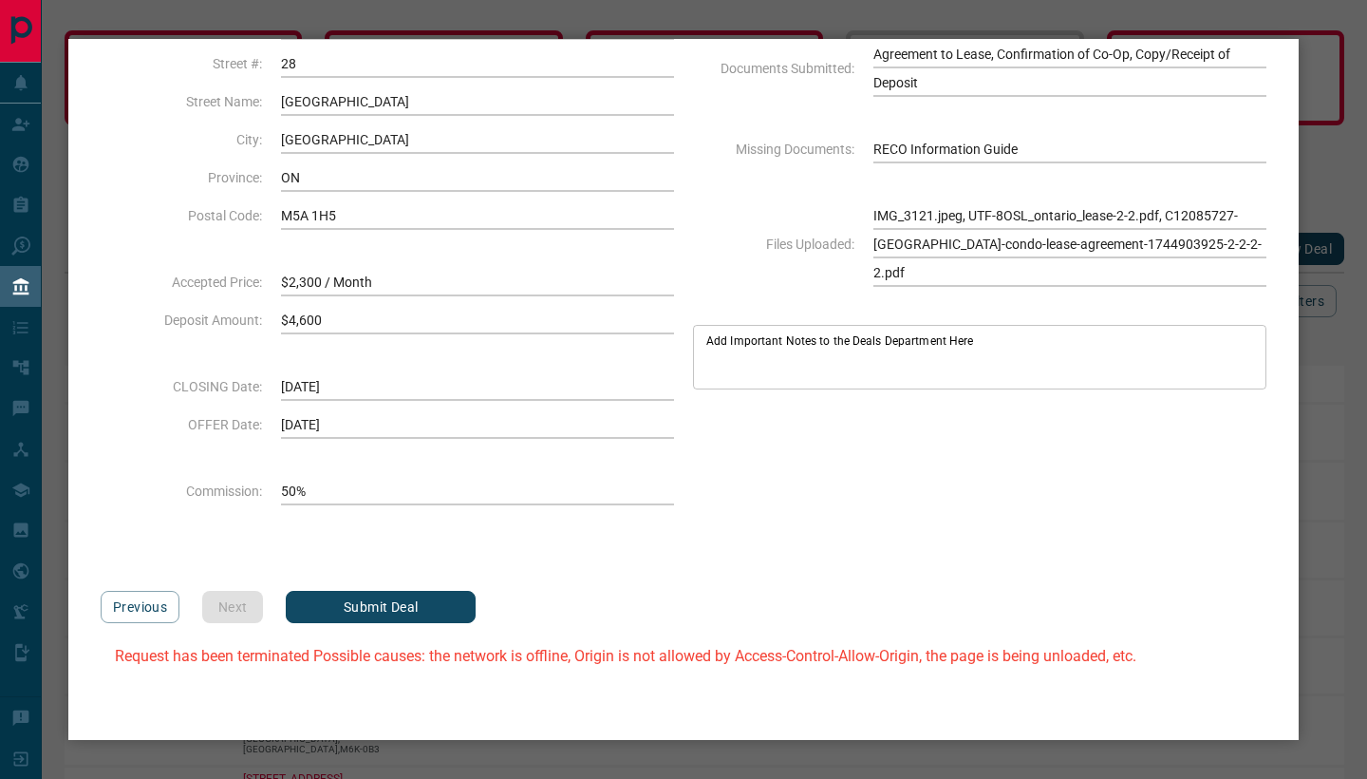
scroll to position [201, 0]
click at [400, 615] on button "Submit Deal" at bounding box center [381, 607] width 190 height 32
